Goal: Information Seeking & Learning: Check status

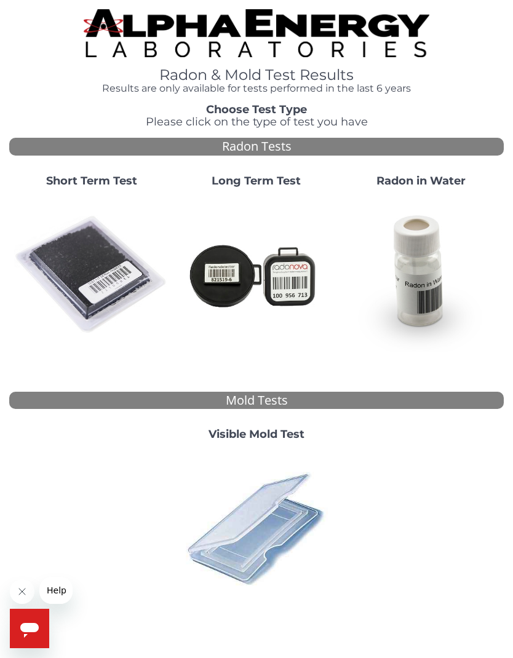
click at [279, 199] on img at bounding box center [256, 274] width 155 height 155
click at [273, 259] on img at bounding box center [256, 274] width 155 height 155
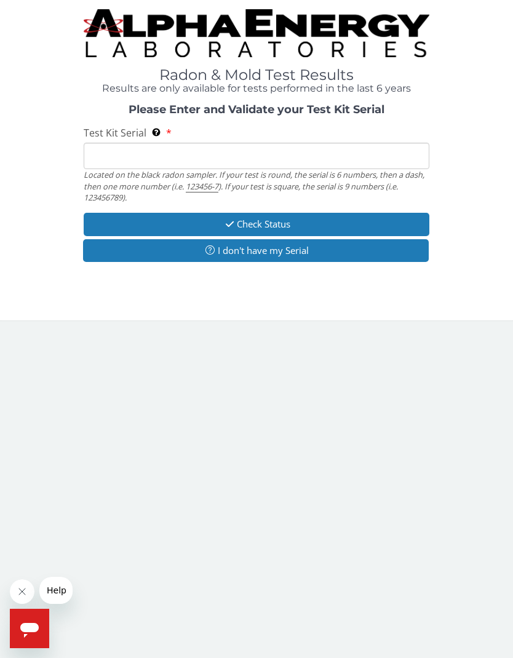
click at [110, 151] on input "Test Kit Serial Located on the black radon sampler. If your test is round, the …" at bounding box center [257, 156] width 346 height 26
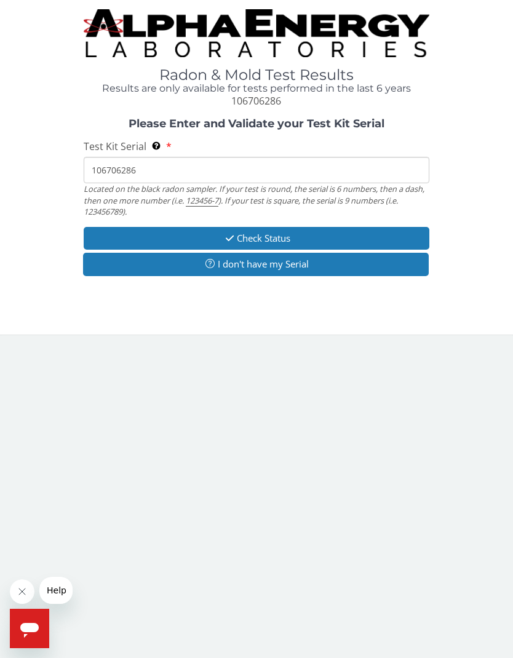
type input "106706286"
click at [279, 227] on button "Check Status" at bounding box center [257, 238] width 346 height 23
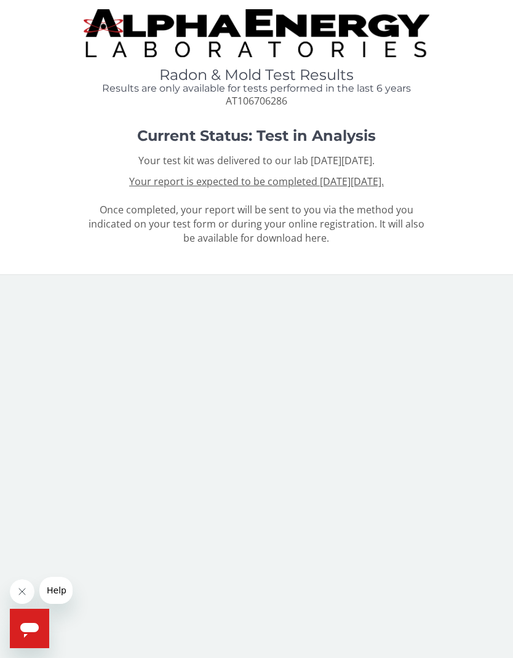
click at [382, 178] on u "Your report is expected to be completed [DATE][DATE]." at bounding box center [256, 182] width 254 height 14
click at [350, 175] on u "Your report is expected to be completed [DATE][DATE]." at bounding box center [256, 182] width 254 height 14
